Goal: Information Seeking & Learning: Check status

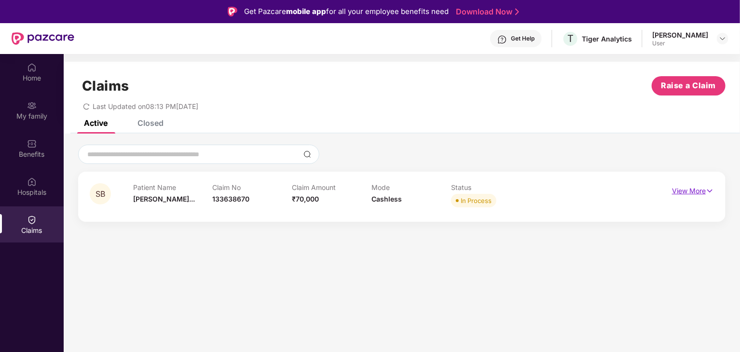
click at [699, 189] on p "View More" at bounding box center [693, 189] width 42 height 13
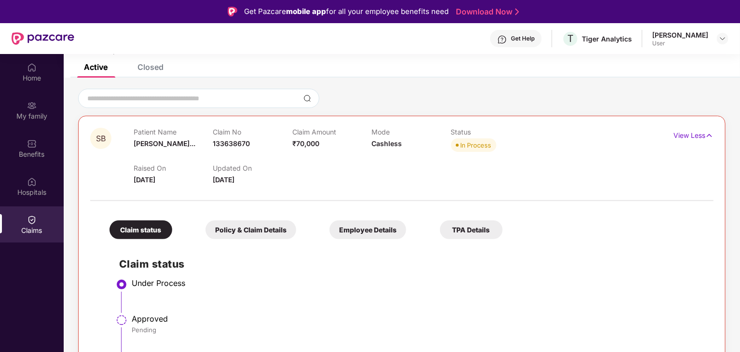
scroll to position [54, 0]
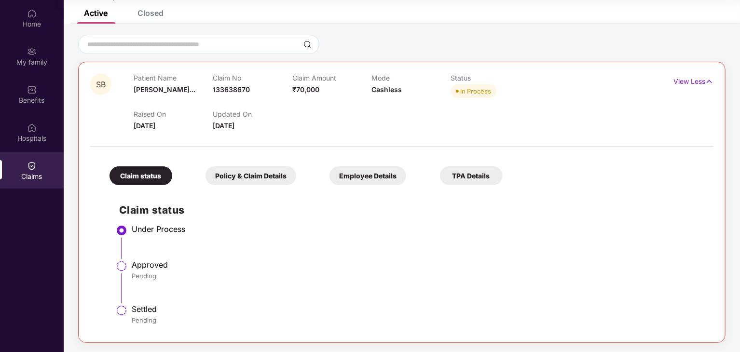
click at [253, 183] on div "Policy & Claim Details" at bounding box center [250, 175] width 91 height 19
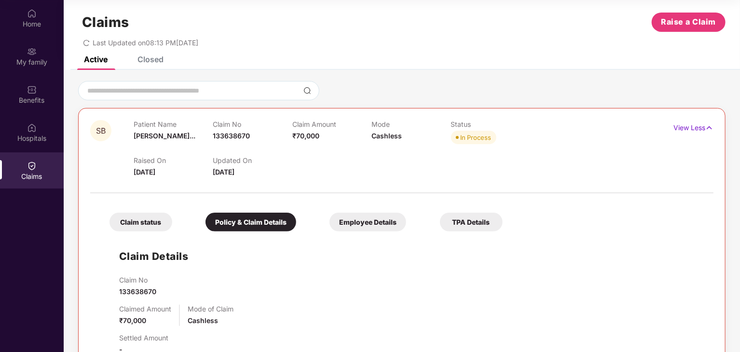
scroll to position [1, 0]
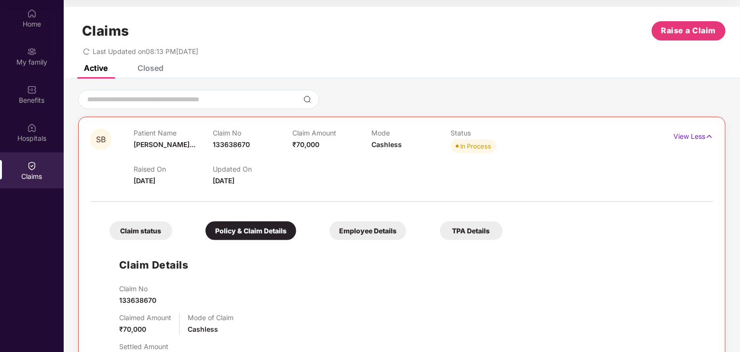
click at [373, 234] on div "Employee Details" at bounding box center [367, 230] width 77 height 19
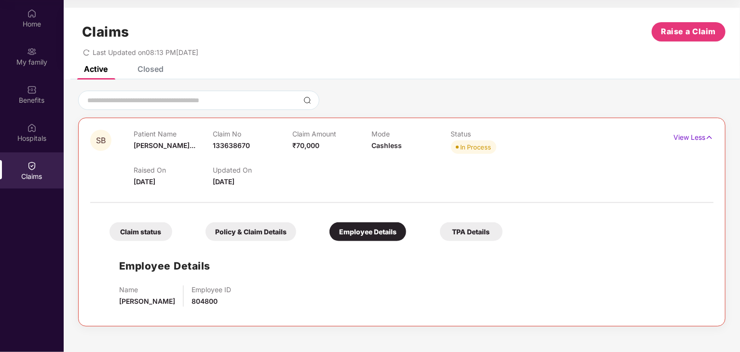
scroll to position [0, 0]
click at [486, 234] on div "TPA Details" at bounding box center [471, 231] width 63 height 19
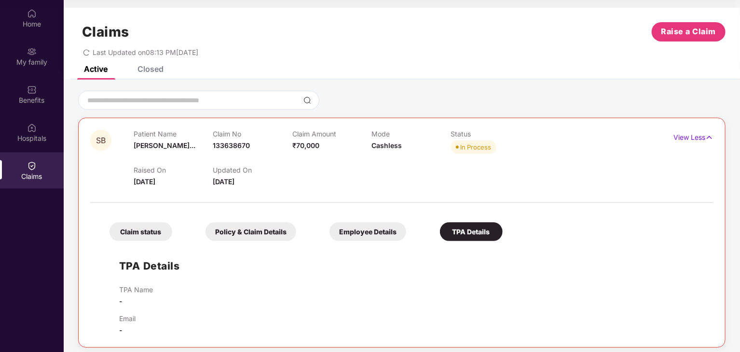
scroll to position [5, 0]
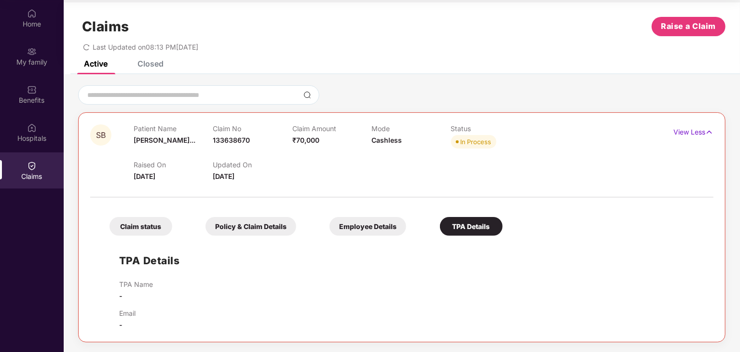
click at [132, 226] on div "Claim status" at bounding box center [140, 226] width 63 height 19
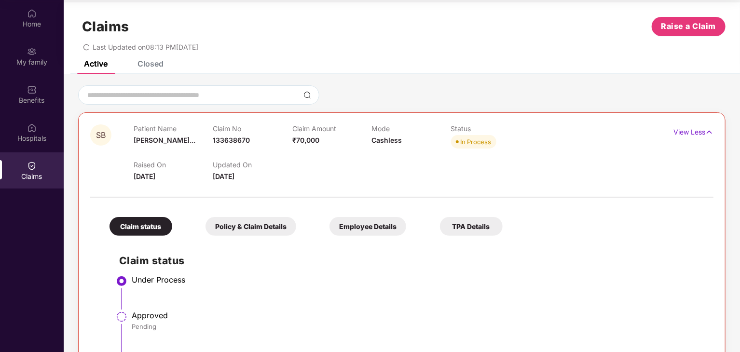
click at [148, 61] on div "Closed" at bounding box center [150, 64] width 26 height 10
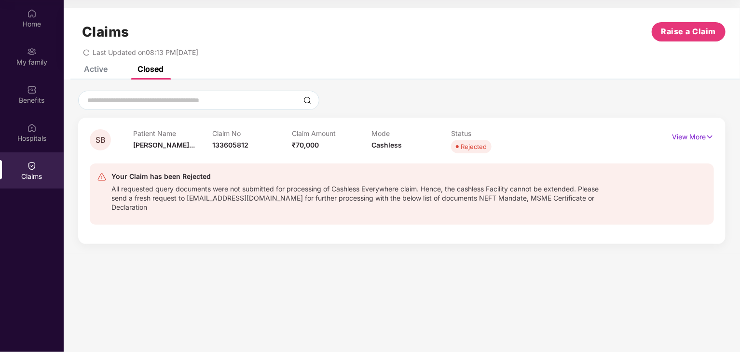
scroll to position [0, 0]
click at [699, 138] on p "View More" at bounding box center [693, 135] width 42 height 13
